Goal: Task Accomplishment & Management: Complete application form

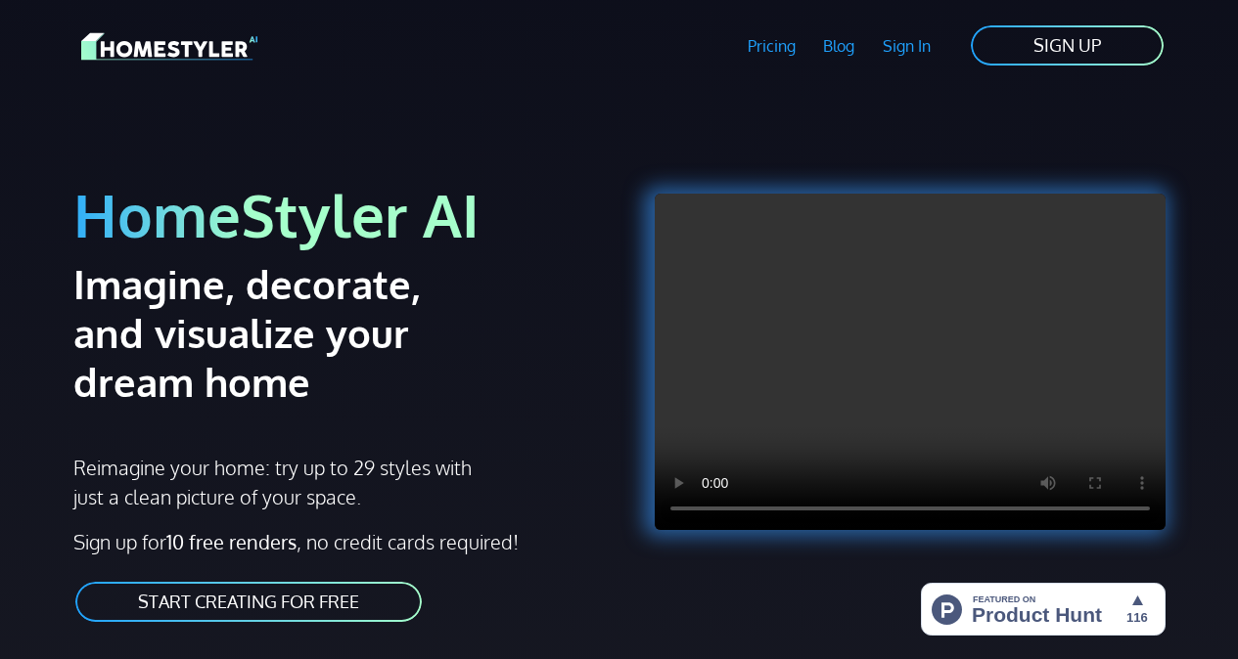
scroll to position [98, 0]
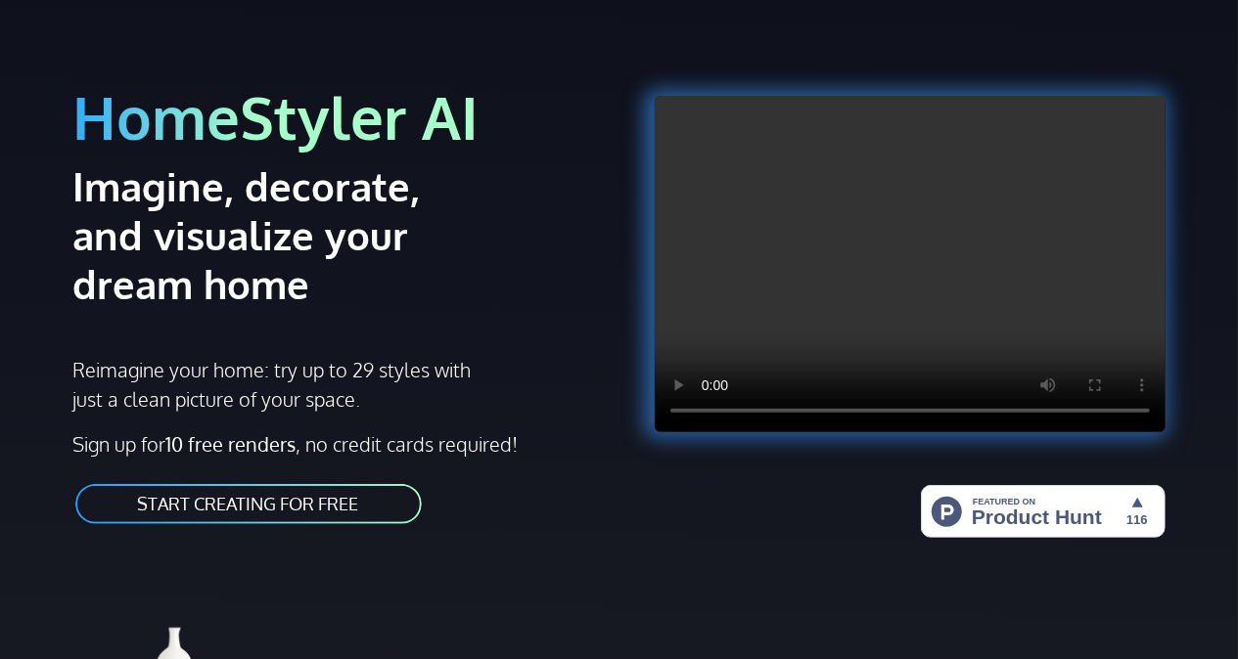
click at [294, 516] on link "START CREATING FOR FREE" at bounding box center [248, 504] width 350 height 44
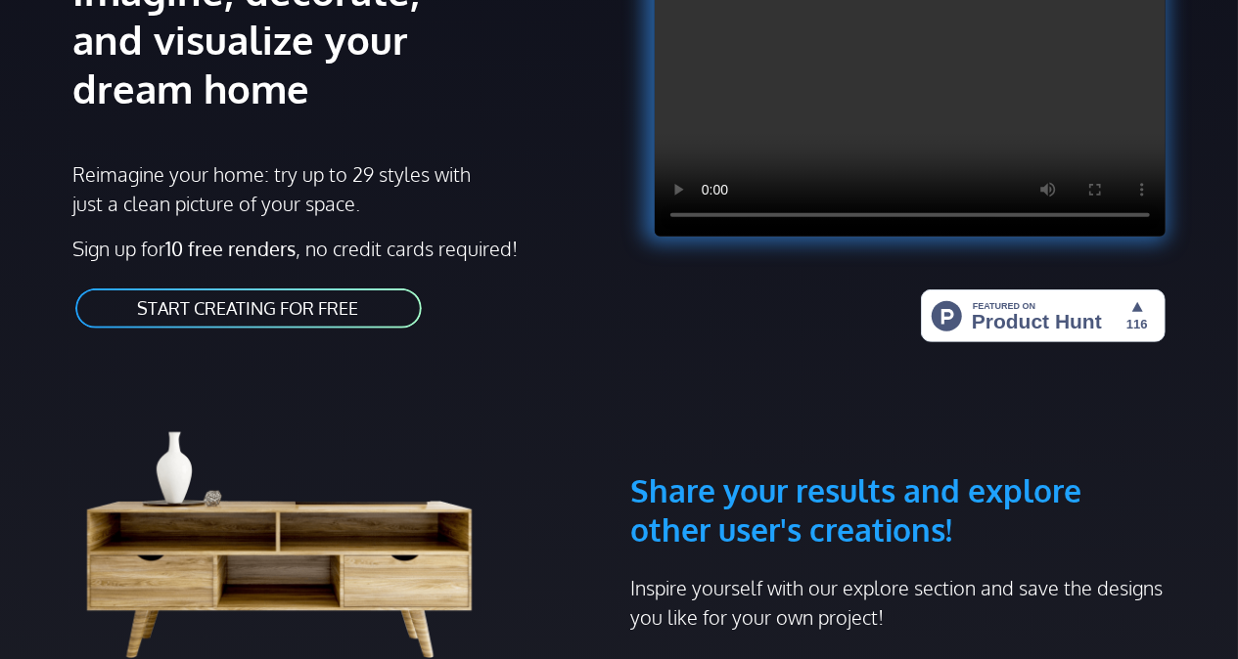
scroll to position [489, 0]
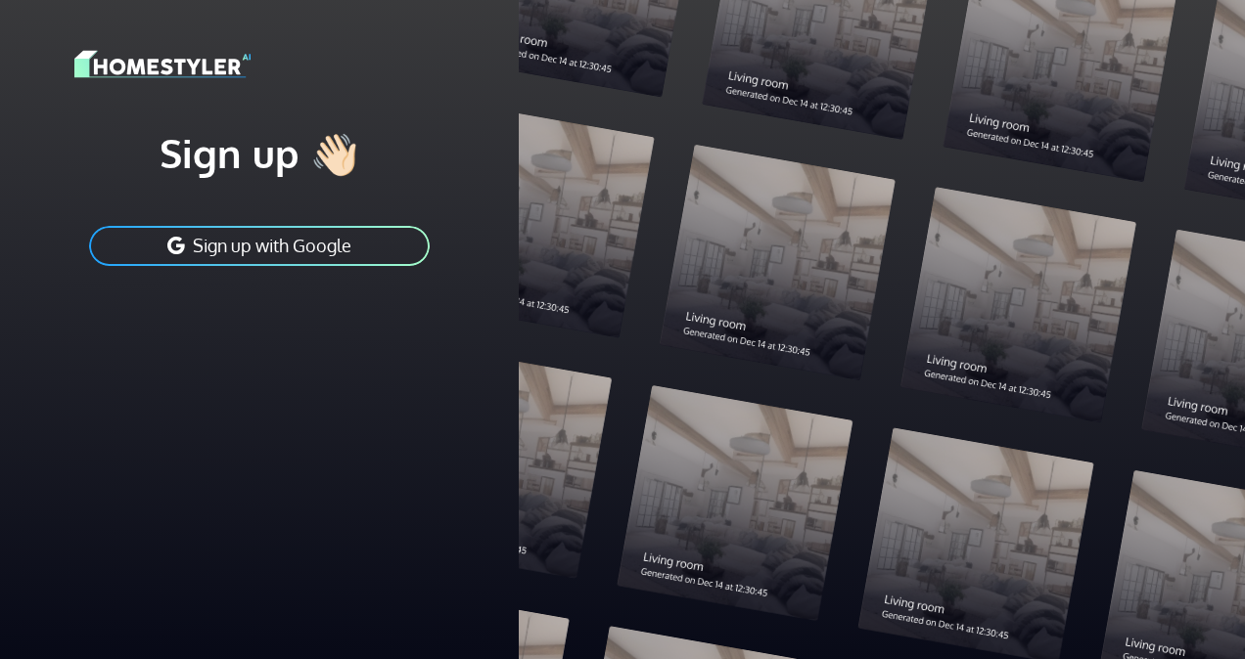
click at [281, 249] on button "Sign up with Google" at bounding box center [259, 246] width 344 height 44
